Goal: Obtain resource: Obtain resource

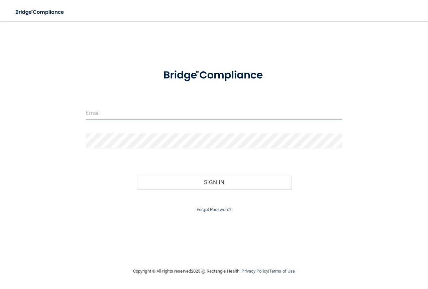
click at [111, 116] on input "email" at bounding box center [214, 112] width 257 height 15
type input "[EMAIL_ADDRESS][DOMAIN_NAME]"
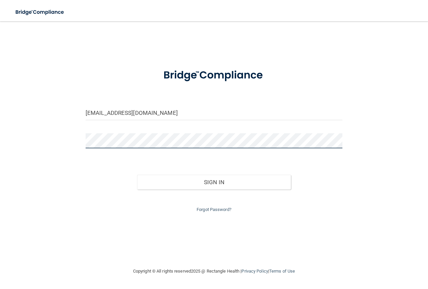
click at [137, 175] on button "Sign In" at bounding box center [214, 182] width 154 height 15
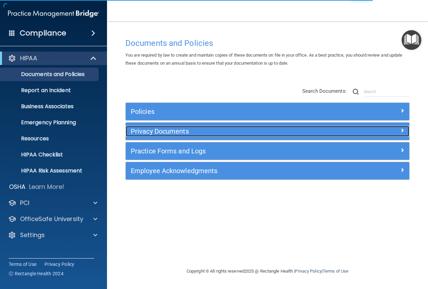
click at [168, 132] on h5 "Privacy Documents" at bounding box center [232, 130] width 203 height 7
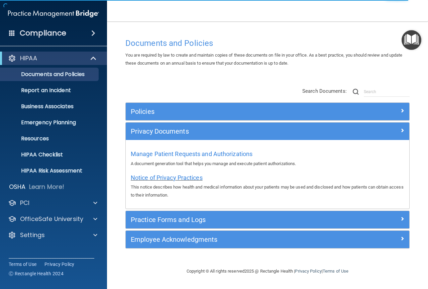
click at [183, 178] on span "Notice of Privacy Practices" at bounding box center [167, 177] width 72 height 7
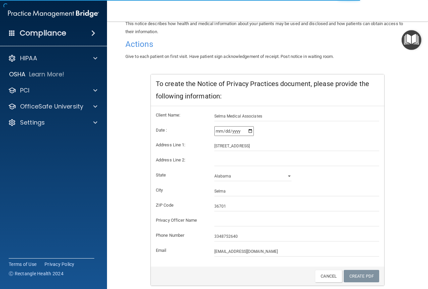
scroll to position [91, 0]
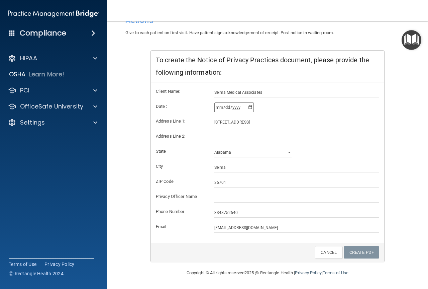
click at [385, 276] on div "Copyright © All rights reserved 2025 @ Rectangle Health | Privacy Policy | Term…" at bounding box center [267, 272] width 244 height 21
click at [362, 254] on link "Create PDF" at bounding box center [361, 252] width 35 height 12
click at [415, 43] on img "Open Resource Center" at bounding box center [412, 40] width 20 height 20
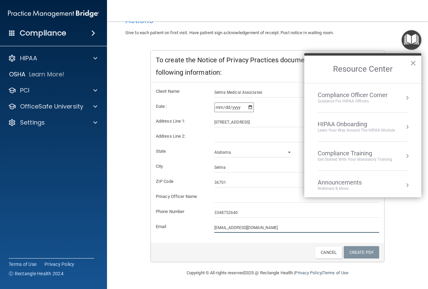
click at [366, 229] on input "[EMAIL_ADDRESS][DOMAIN_NAME]" at bounding box center [296, 227] width 165 height 10
click at [348, 253] on link "Create PDF" at bounding box center [361, 252] width 35 height 12
click at [299, 228] on input "[EMAIL_ADDRESS][DOMAIN_NAME]" at bounding box center [296, 227] width 165 height 10
click at [412, 63] on button "×" at bounding box center [413, 63] width 6 height 11
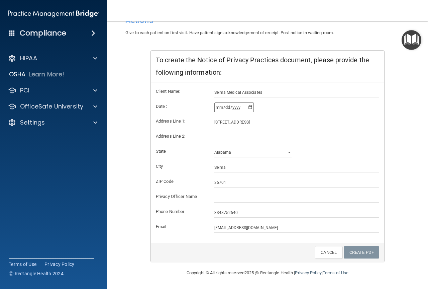
click at [246, 106] on input "[DATE]" at bounding box center [233, 107] width 39 height 10
click at [266, 121] on input "[STREET_ADDRESS]" at bounding box center [296, 122] width 165 height 10
click at [262, 155] on select "[US_STATE] [US_STATE] [US_STATE] [US_STATE] [US_STATE] [US_STATE] [US_STATE] [U…" at bounding box center [253, 152] width 78 height 10
click at [262, 167] on input "Selma" at bounding box center [296, 167] width 165 height 10
click at [260, 197] on input "text" at bounding box center [296, 197] width 165 height 10
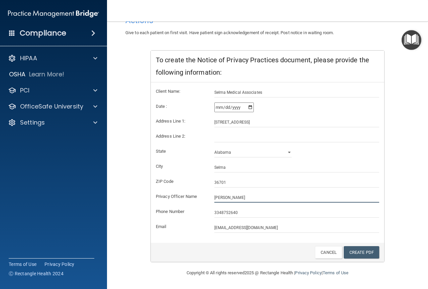
type input "[PERSON_NAME]"
click at [360, 250] on link "Create PDF" at bounding box center [361, 252] width 35 height 12
